Goal: Check status: Check status

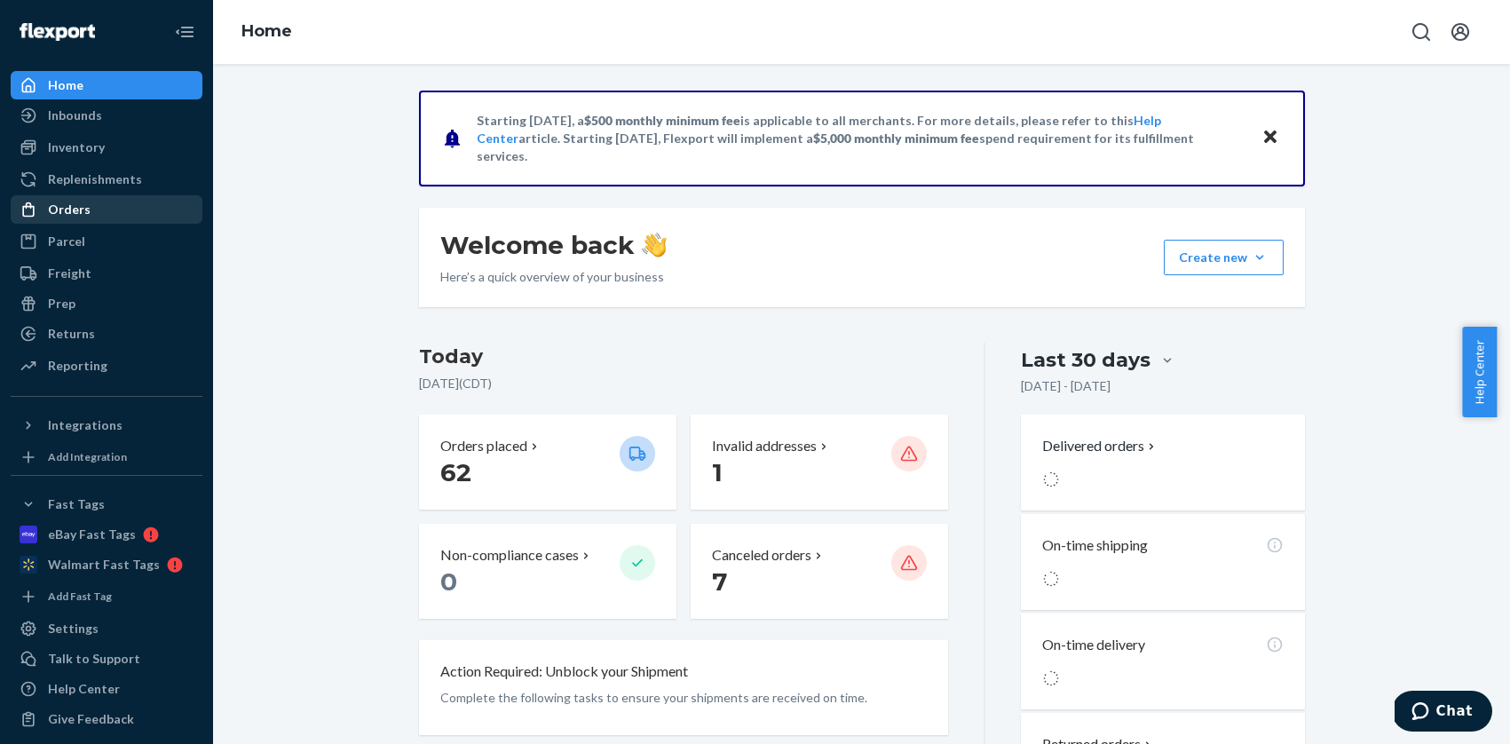
click at [80, 215] on div "Orders" at bounding box center [69, 210] width 43 height 18
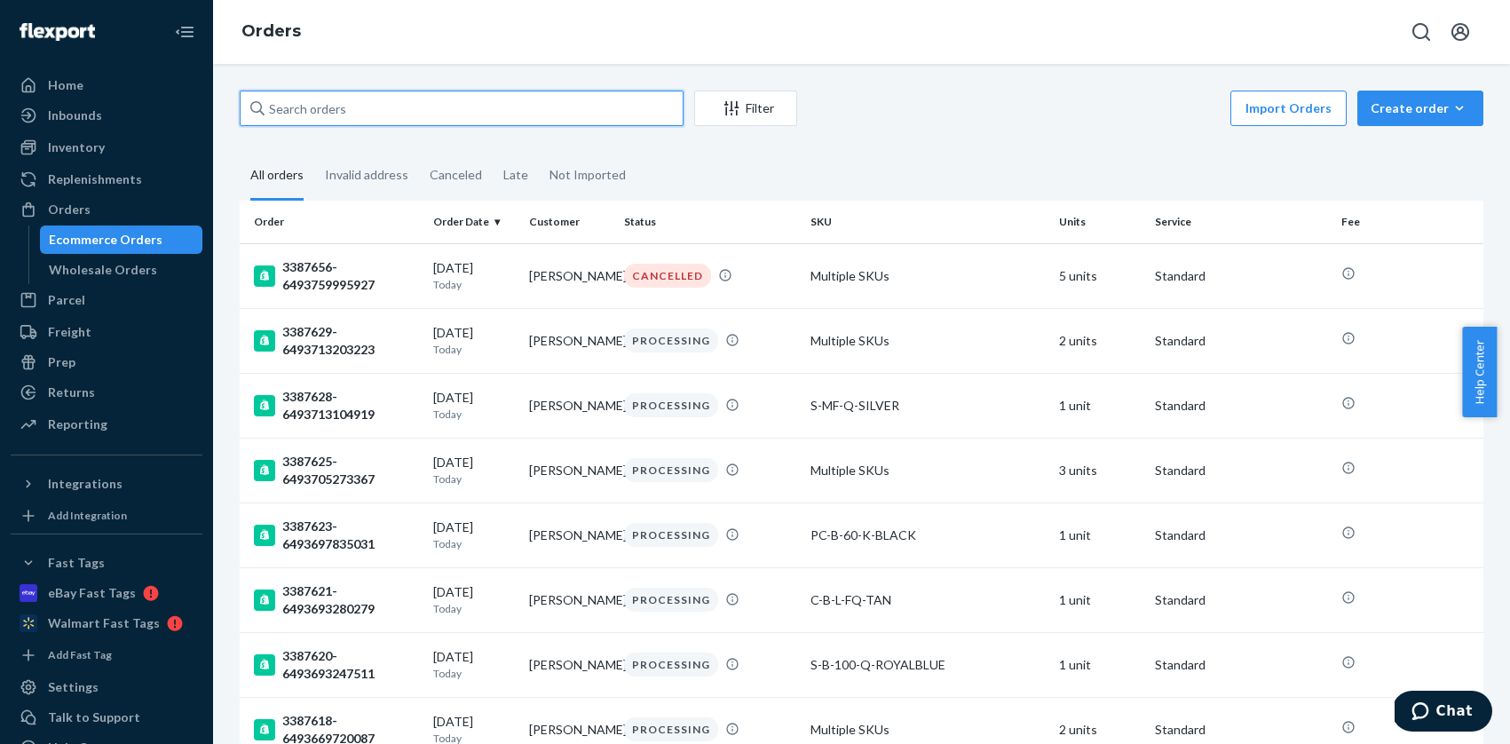
click at [473, 113] on input "text" at bounding box center [462, 109] width 444 height 36
paste input "[PERSON_NAME]"
type input "[PERSON_NAME]"
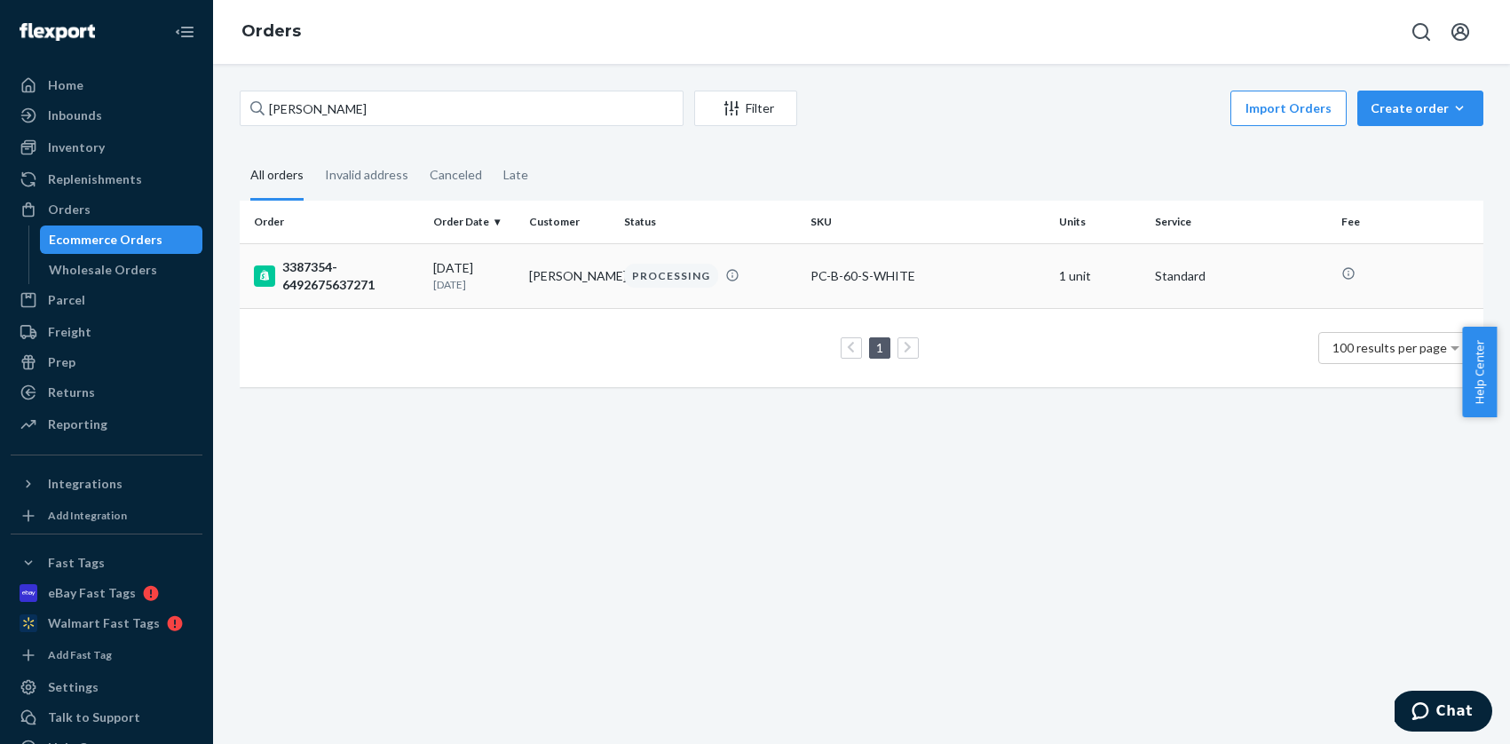
click at [360, 281] on div "3387354-6492675637271" at bounding box center [336, 276] width 165 height 36
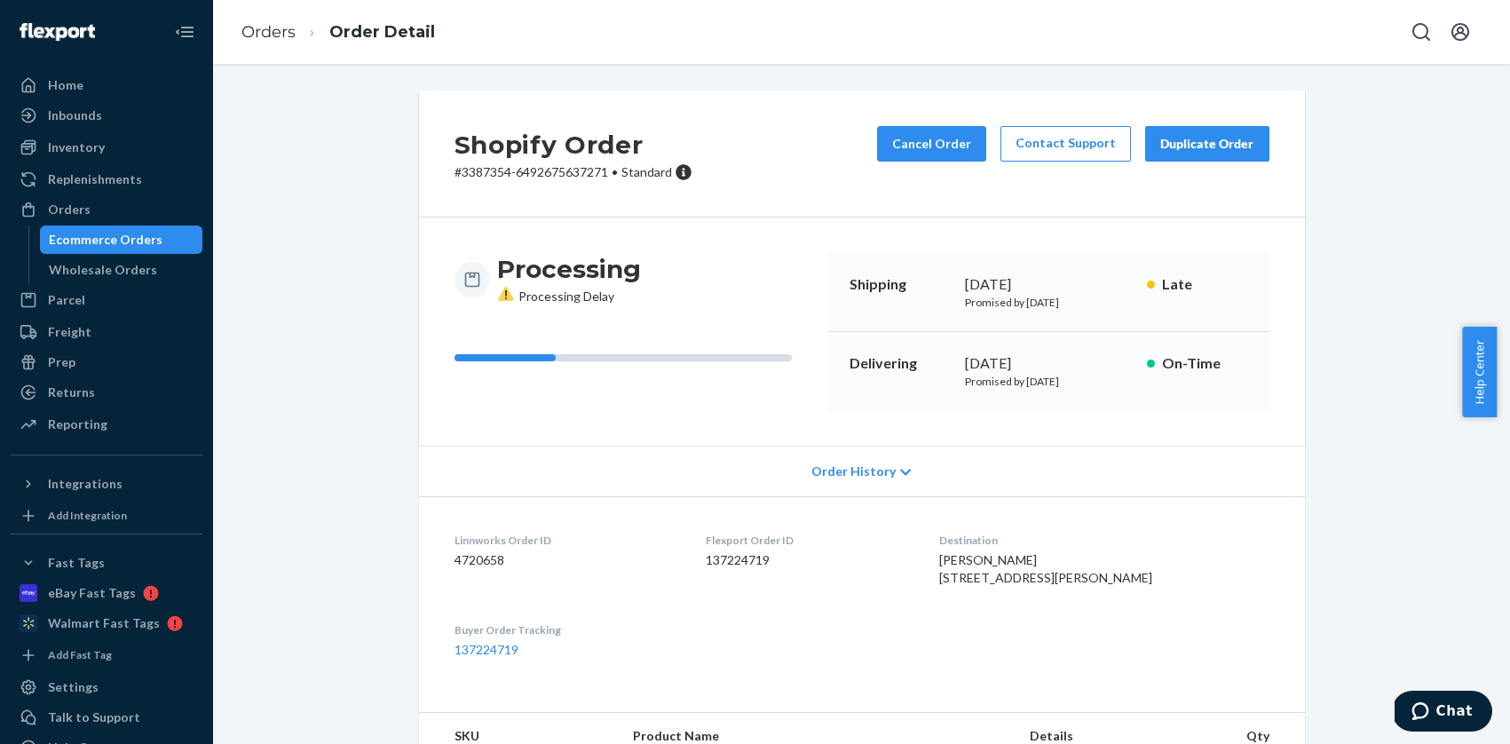
click at [504, 294] on icon at bounding box center [505, 294] width 2 height 9
